Goal: Find specific page/section: Find specific page/section

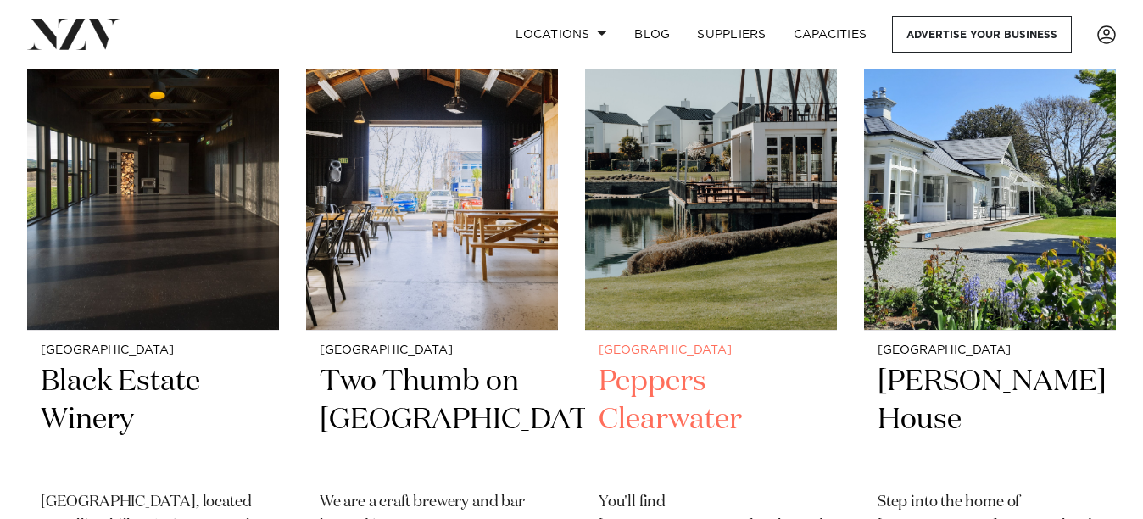
scroll to position [1541, 0]
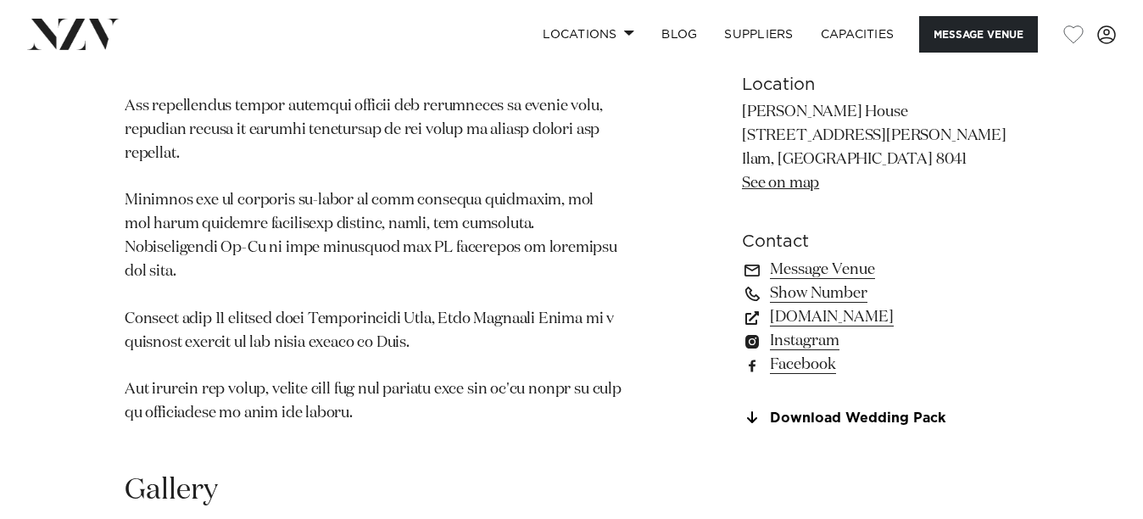
scroll to position [1245, 0]
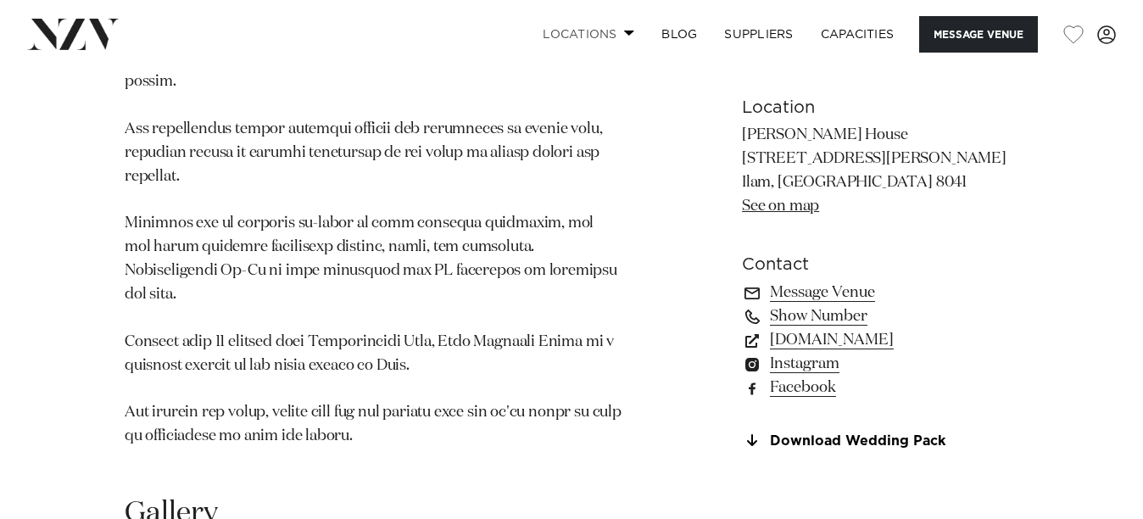
click at [598, 32] on link "Locations" at bounding box center [588, 34] width 119 height 36
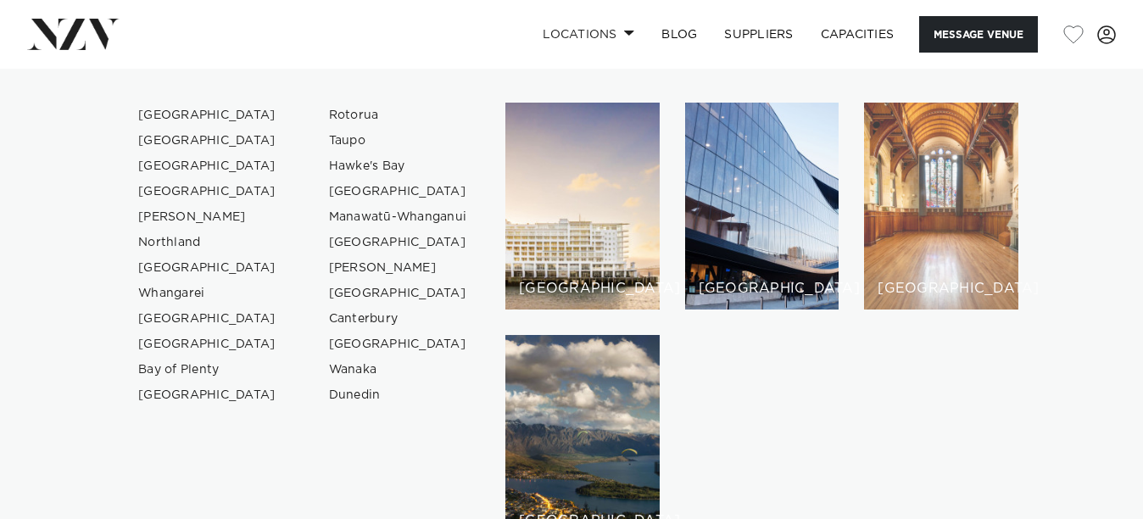
click at [990, 203] on div "[GEOGRAPHIC_DATA]" at bounding box center [941, 206] width 154 height 207
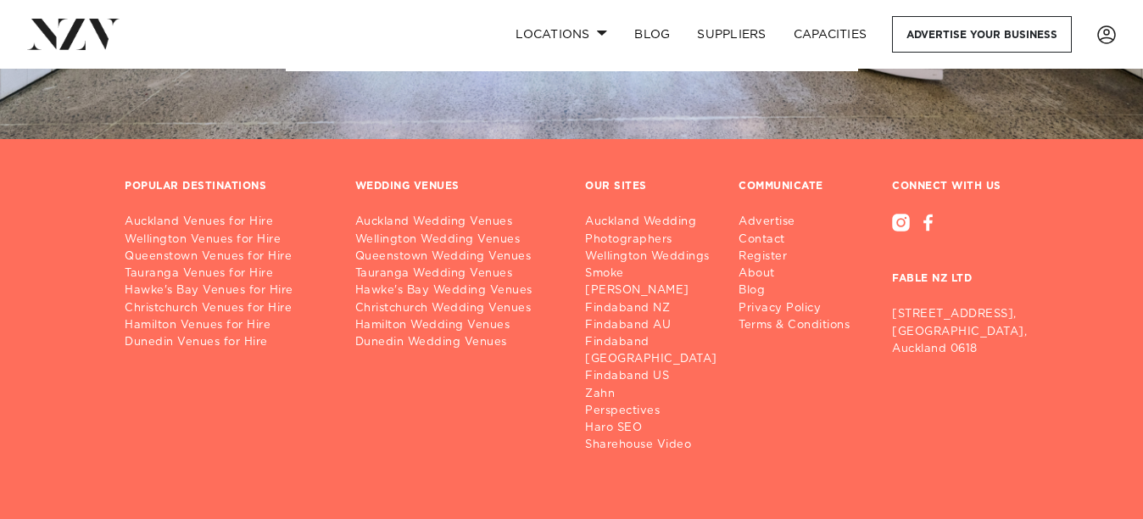
scroll to position [6261, 0]
